Goal: Check status: Check status

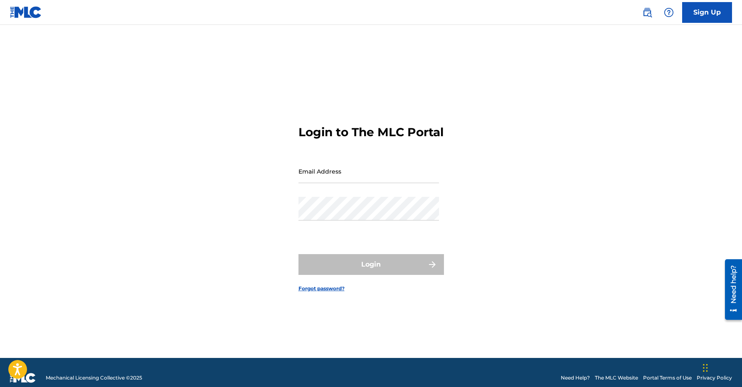
click at [355, 182] on input "Email Address" at bounding box center [368, 172] width 140 height 24
type input "[PERSON_NAME][EMAIL_ADDRESS][DOMAIN_NAME]"
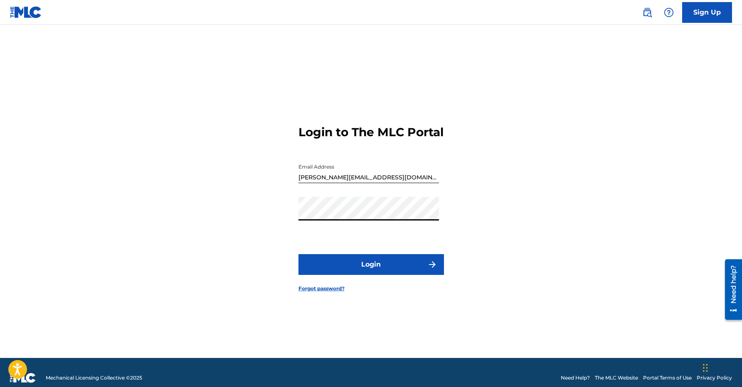
click at [382, 269] on button "Login" at bounding box center [370, 264] width 145 height 21
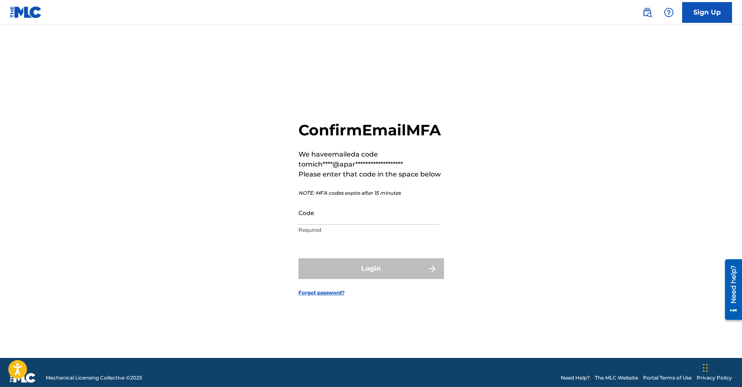
click at [340, 221] on input "Code" at bounding box center [368, 213] width 140 height 24
drag, startPoint x: 311, startPoint y: 252, endPoint x: 388, endPoint y: 110, distance: 161.4
click at [310, 251] on form "**********" at bounding box center [370, 202] width 145 height 313
click at [356, 225] on input "Code" at bounding box center [368, 213] width 140 height 24
paste input "925071"
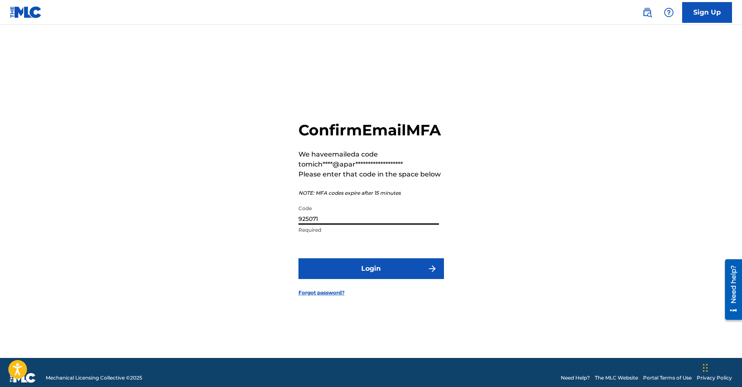
type input "925071"
click at [412, 279] on button "Login" at bounding box center [370, 269] width 145 height 21
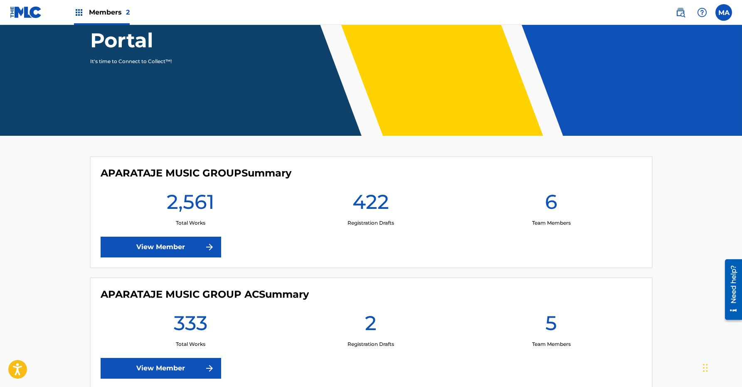
scroll to position [160, 0]
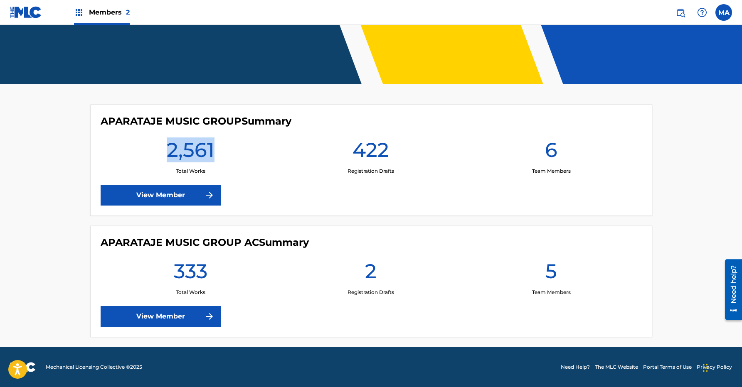
drag, startPoint x: 202, startPoint y: 147, endPoint x: 172, endPoint y: 147, distance: 30.3
click at [172, 147] on div "2,561 Total Works" at bounding box center [191, 156] width 180 height 37
copy h1 "2,561"
drag, startPoint x: 209, startPoint y: 270, endPoint x: 177, endPoint y: 272, distance: 32.1
click at [177, 272] on div "333 Total Works" at bounding box center [191, 277] width 180 height 37
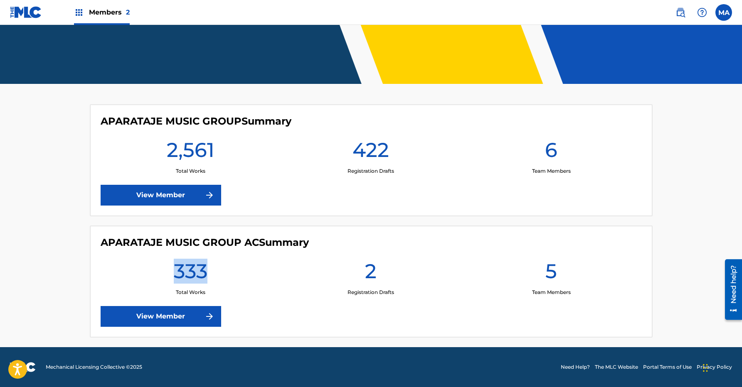
copy h1 "333"
